Goal: Information Seeking & Learning: Learn about a topic

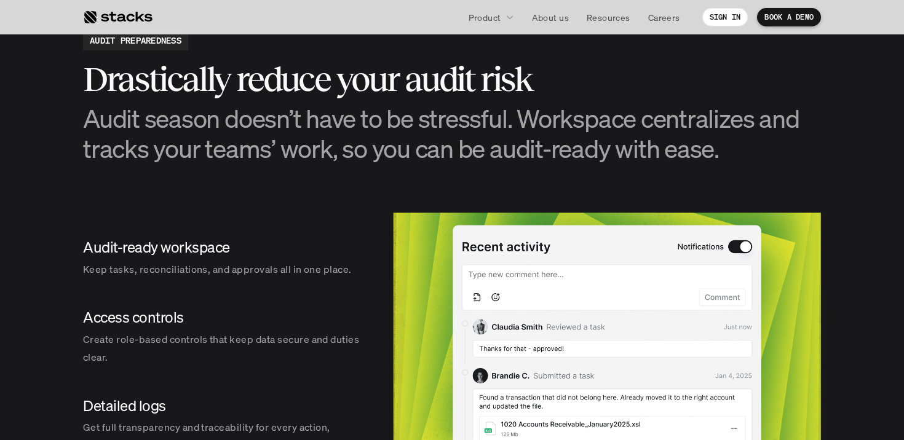
scroll to position [1320, 0]
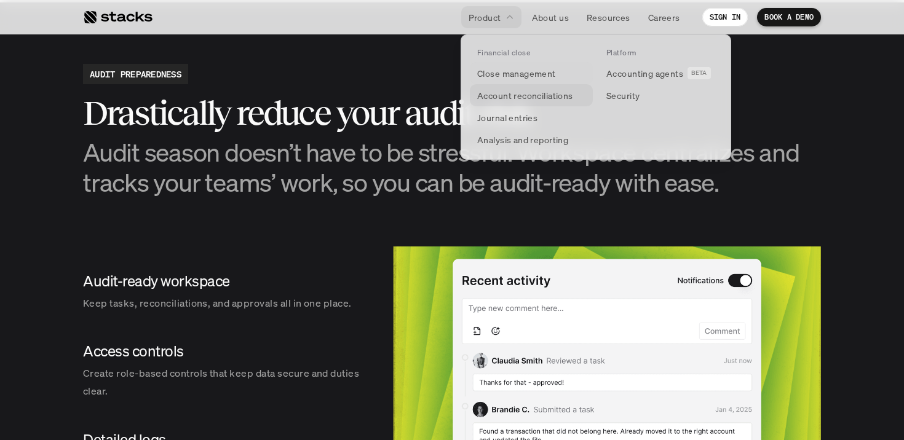
click at [500, 94] on p "Account reconciliations" at bounding box center [525, 95] width 96 height 13
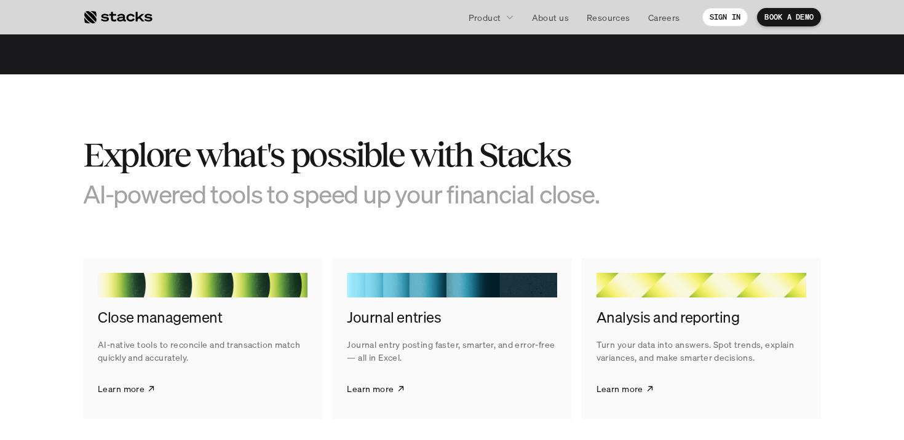
scroll to position [2178, 0]
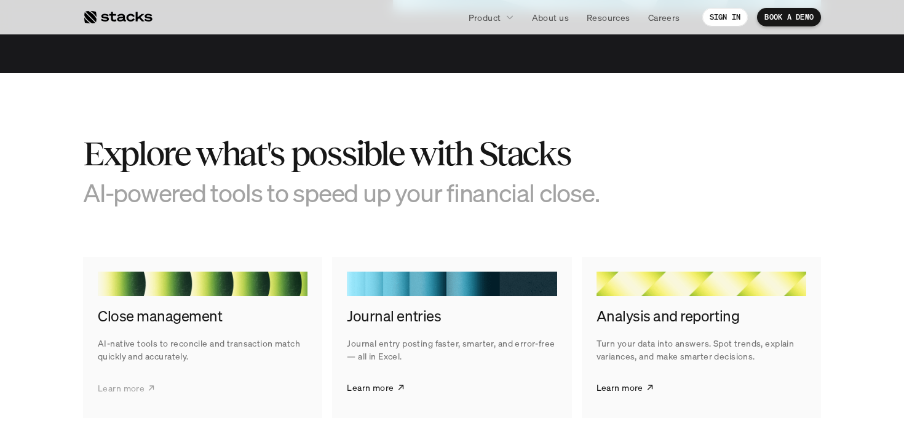
click at [124, 393] on p "Learn more" at bounding box center [121, 387] width 47 height 13
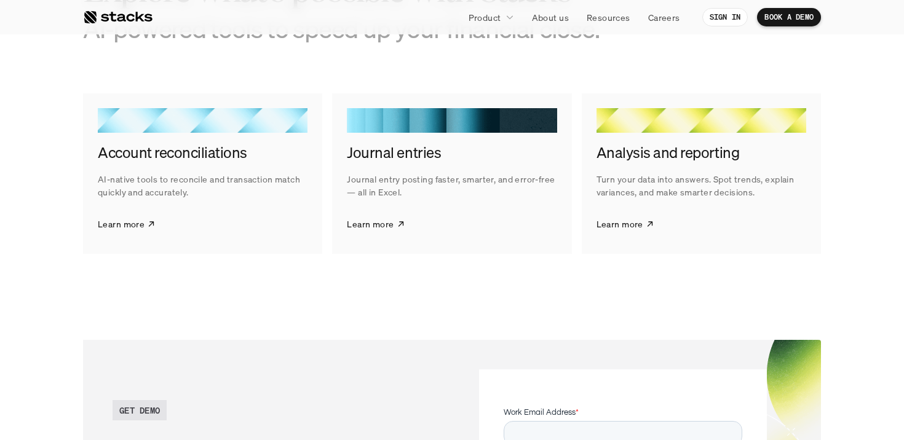
scroll to position [1985, 0]
click at [618, 218] on p "Learn more" at bounding box center [619, 223] width 47 height 13
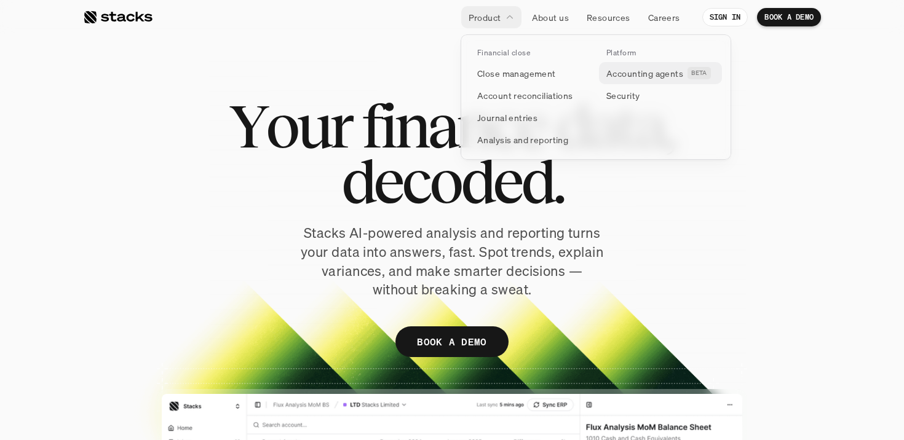
click at [634, 71] on p "Accounting agents" at bounding box center [644, 73] width 77 height 13
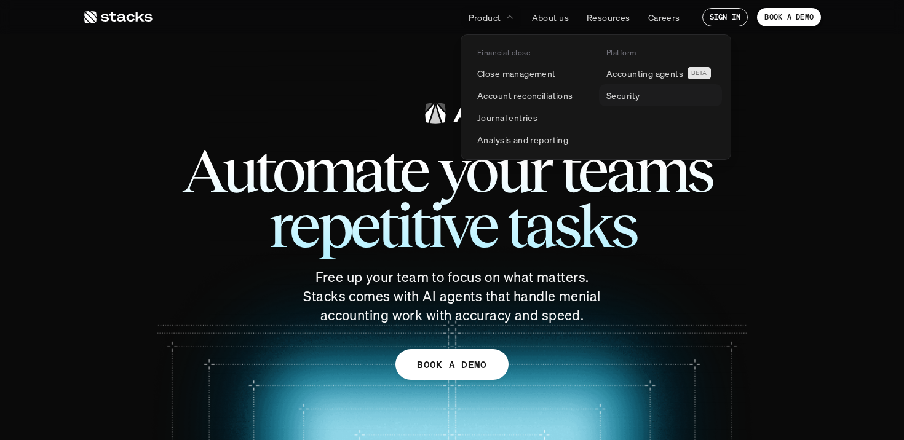
click at [620, 92] on p "Security" at bounding box center [622, 95] width 33 height 13
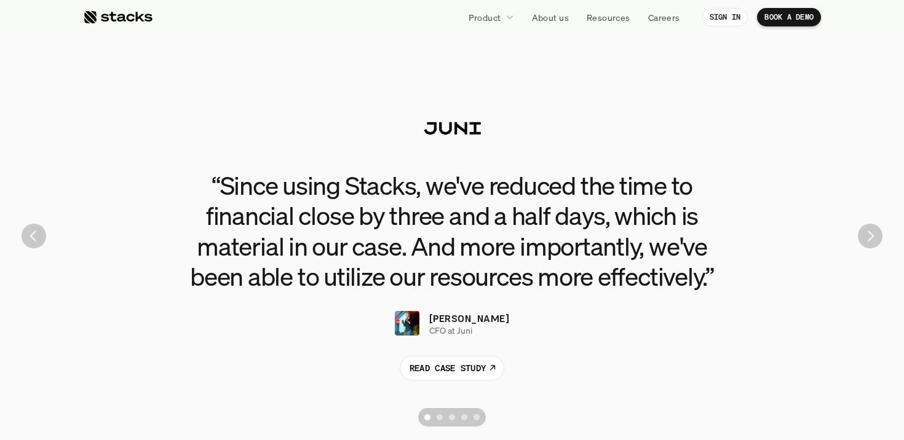
scroll to position [2679, 0]
